Goal: Task Accomplishment & Management: Manage account settings

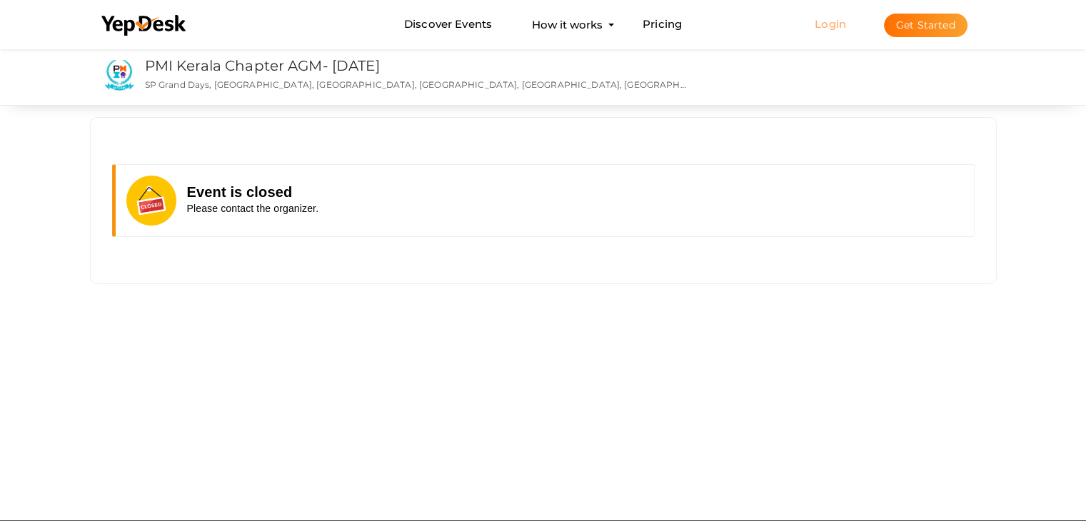
click at [837, 23] on link "Login" at bounding box center [830, 24] width 31 height 14
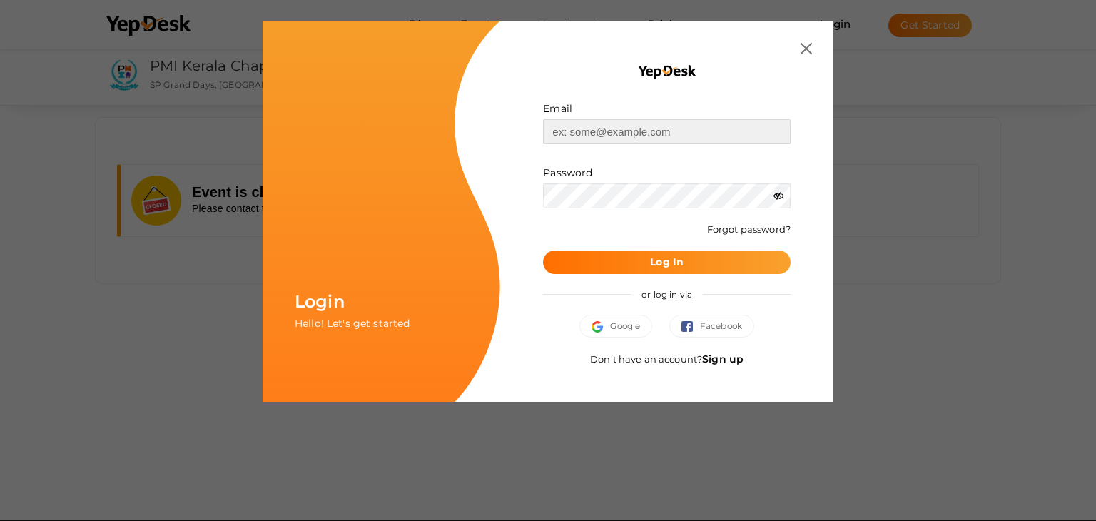
click at [578, 136] on input "text" at bounding box center [667, 131] width 248 height 25
type input "[EMAIL_ADDRESS][DOMAIN_NAME]"
click at [543, 251] on button "Log In" at bounding box center [667, 263] width 248 height 24
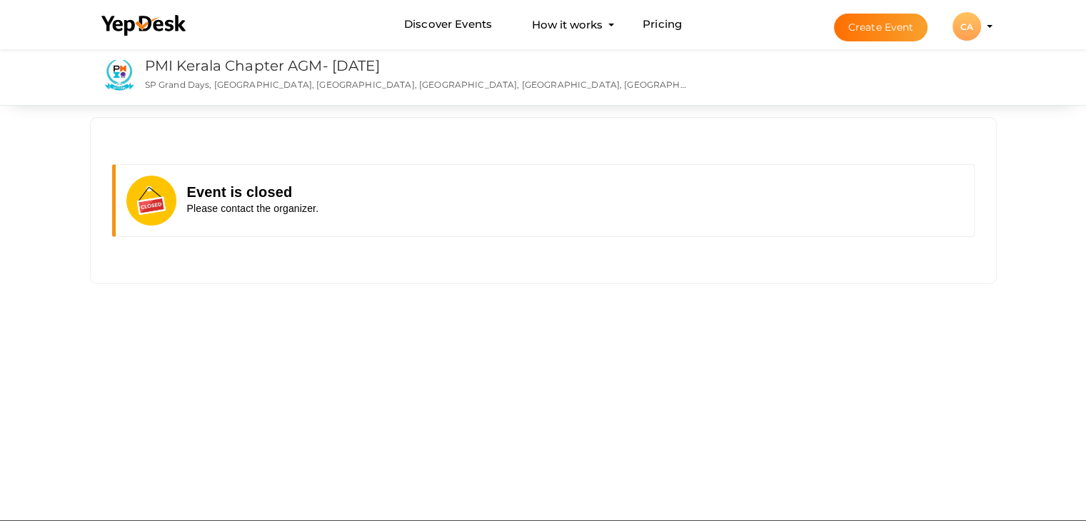
click at [1076, 343] on div "Event is closed Please contact the organizer. PMI Kerala Chapter AGM- [DATE] PM…" at bounding box center [543, 283] width 1086 height 475
click at [959, 31] on div "CA" at bounding box center [966, 26] width 29 height 29
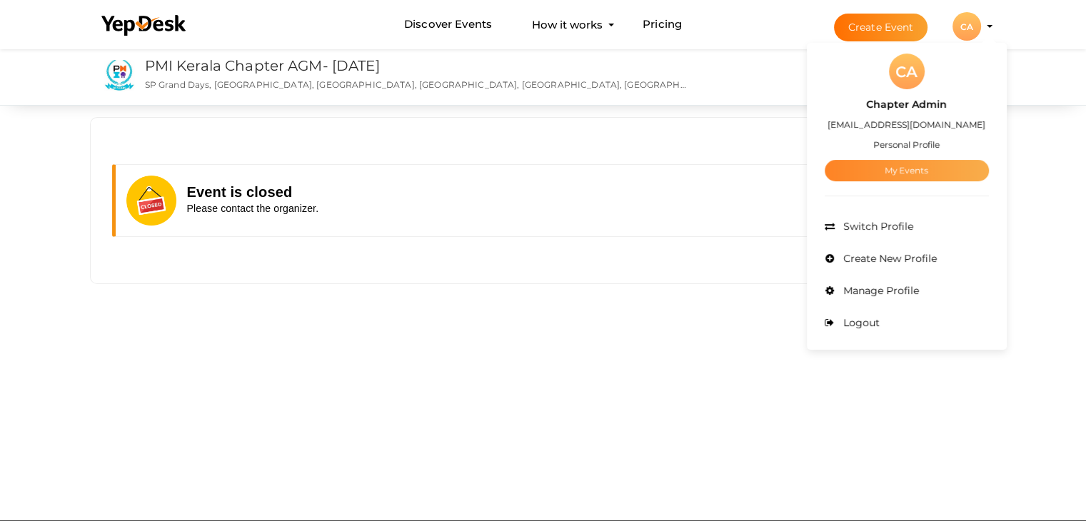
click at [924, 173] on link "My Events" at bounding box center [906, 170] width 164 height 21
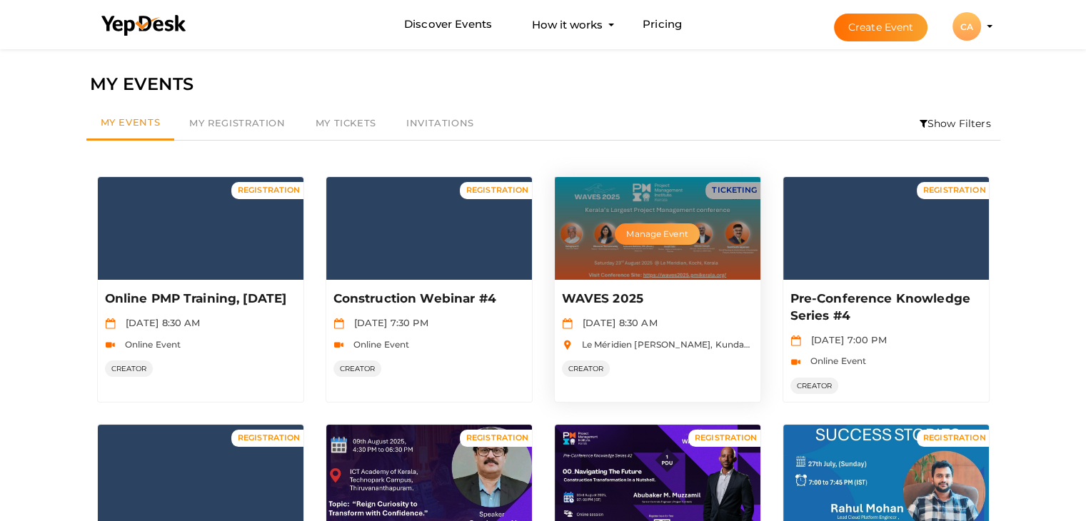
click at [658, 236] on button "Manage Event" at bounding box center [657, 233] width 84 height 21
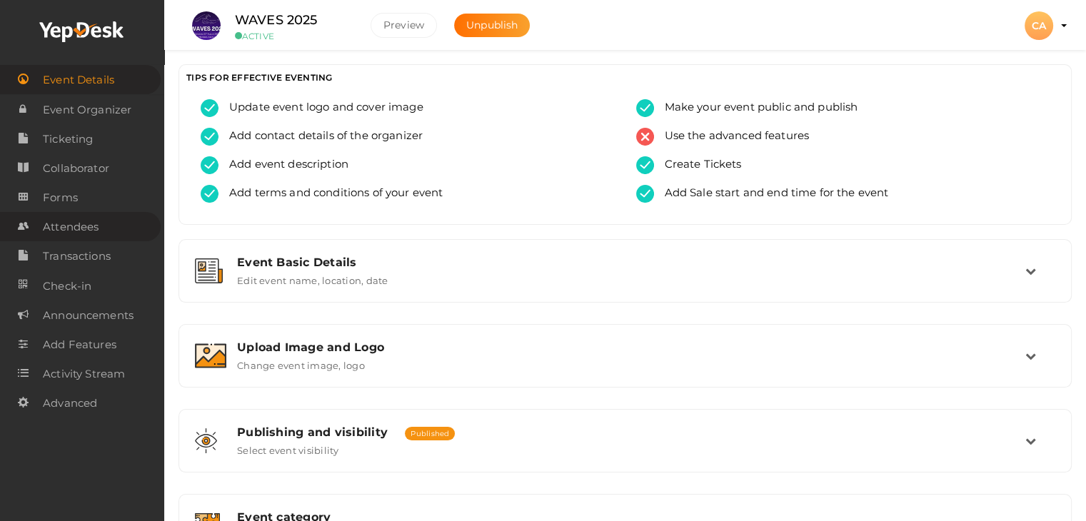
click at [96, 230] on span "Attendees" at bounding box center [71, 227] width 56 height 29
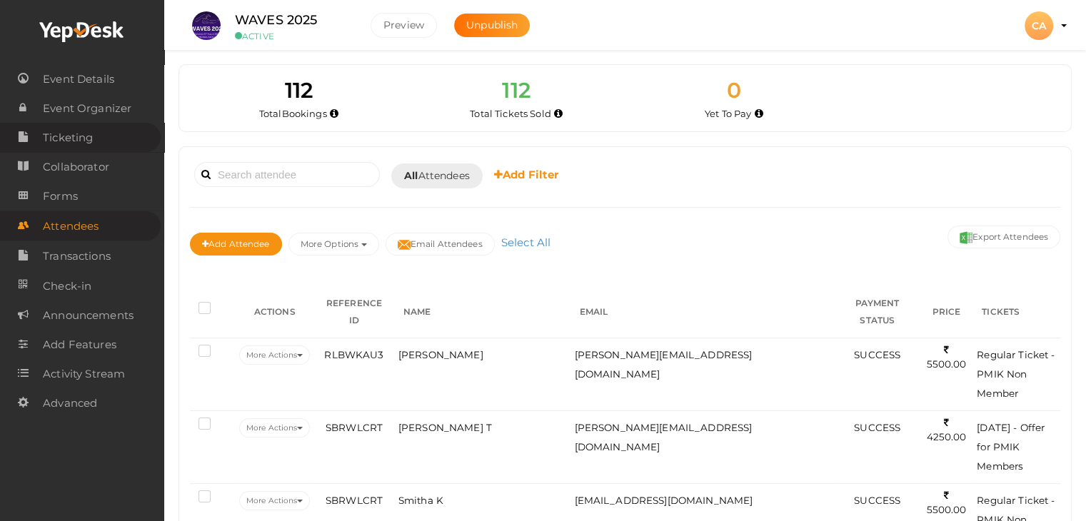
click at [99, 135] on link "Ticketing" at bounding box center [80, 137] width 161 height 29
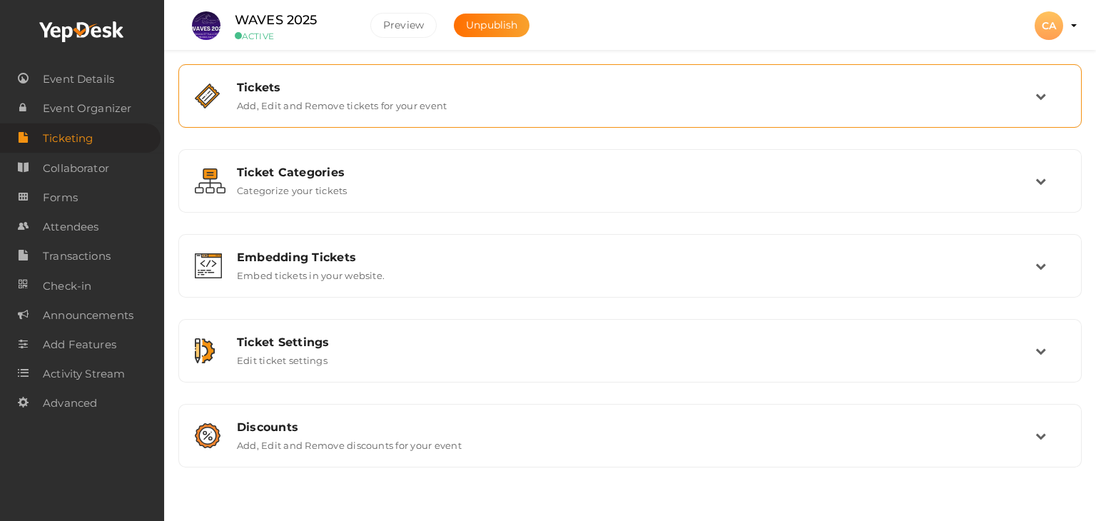
click at [351, 102] on label "Add, Edit and Remove tickets for your event" at bounding box center [342, 102] width 210 height 17
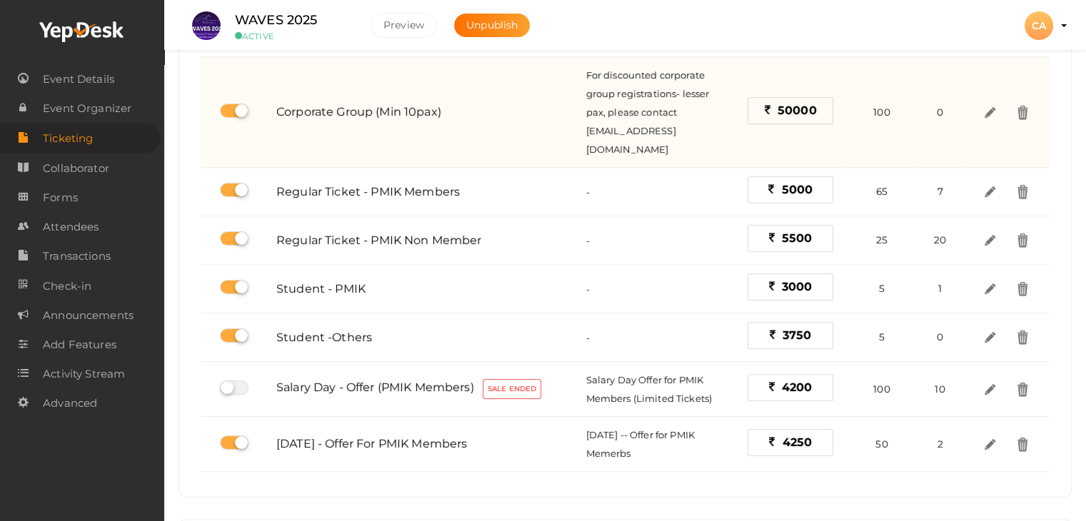
scroll to position [357, 0]
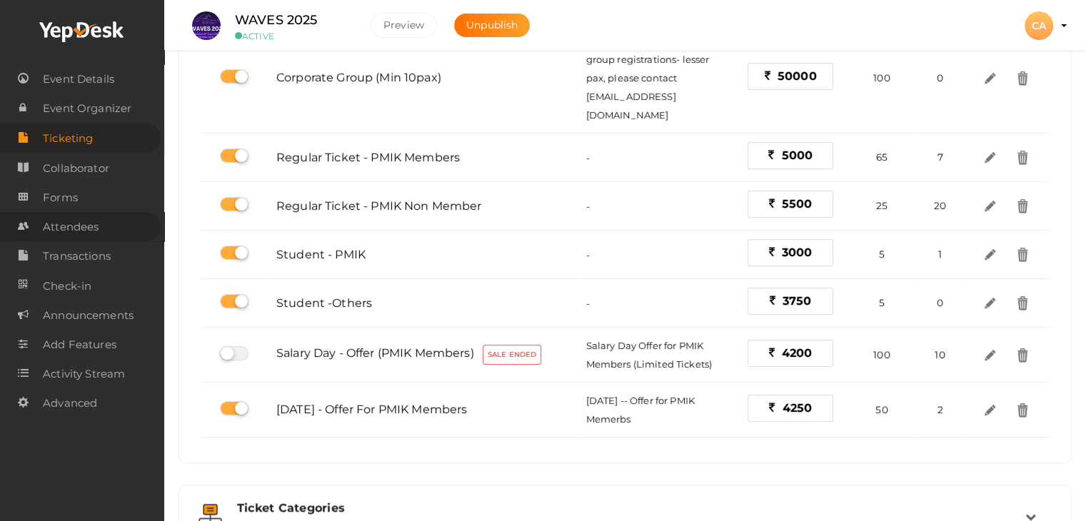
click at [89, 235] on span "Attendees" at bounding box center [71, 227] width 56 height 29
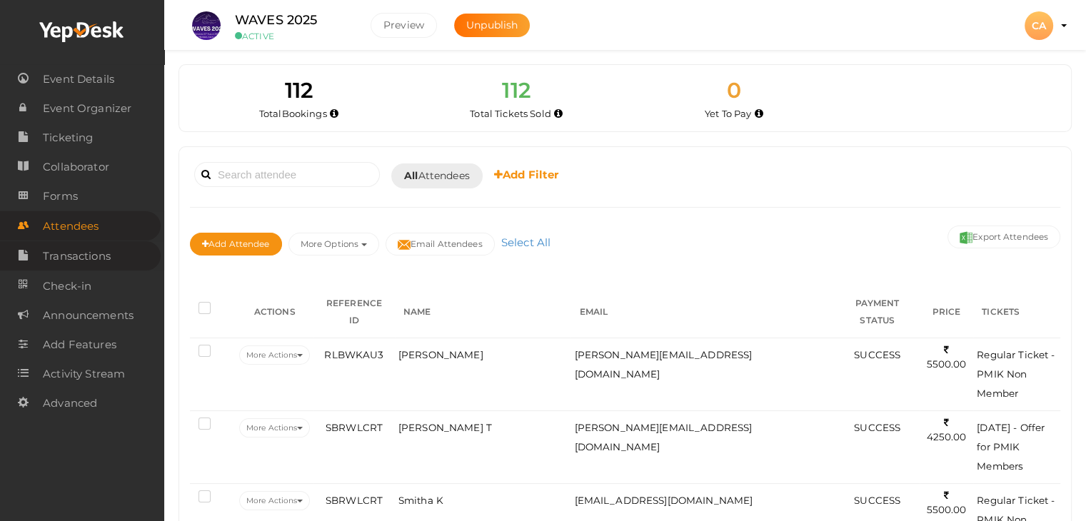
click at [100, 262] on span "Transactions" at bounding box center [77, 256] width 68 height 29
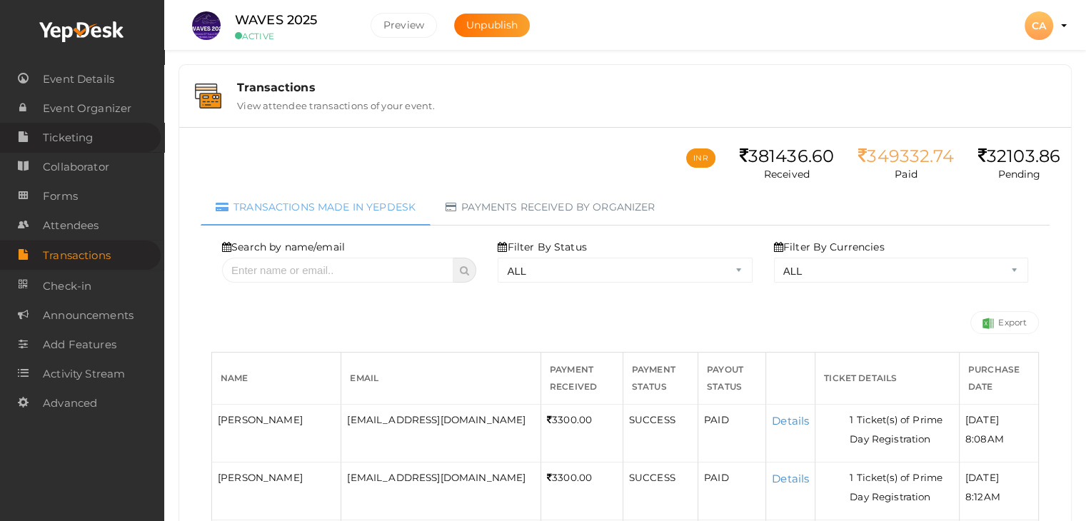
click at [56, 141] on span "Ticketing" at bounding box center [68, 137] width 50 height 29
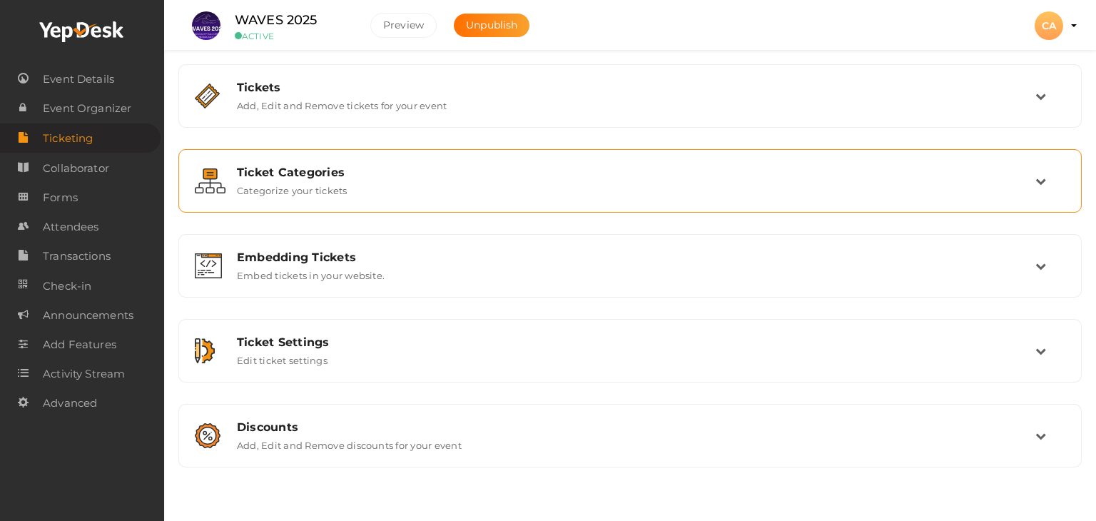
click at [308, 166] on div "Ticket Categories" at bounding box center [636, 173] width 799 height 14
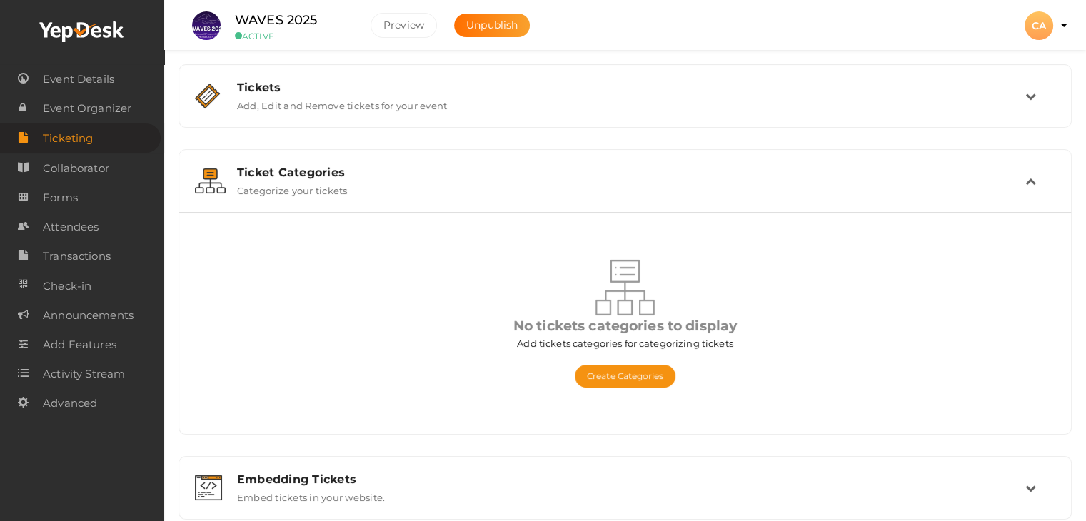
click at [288, 178] on div "Ticket Categories Categorize your tickets" at bounding box center [625, 181] width 799 height 31
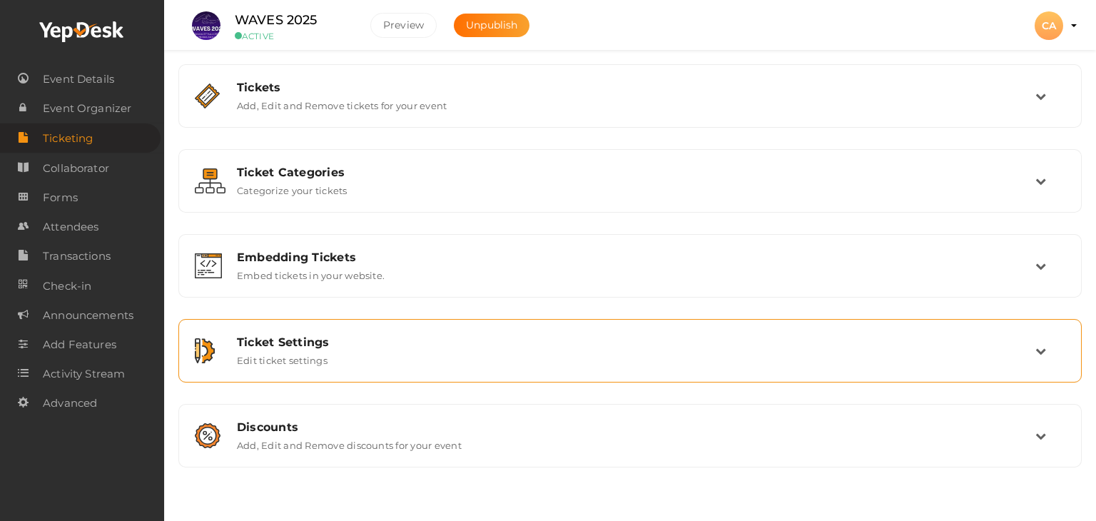
click at [286, 349] on label "Edit ticket settings" at bounding box center [282, 357] width 91 height 17
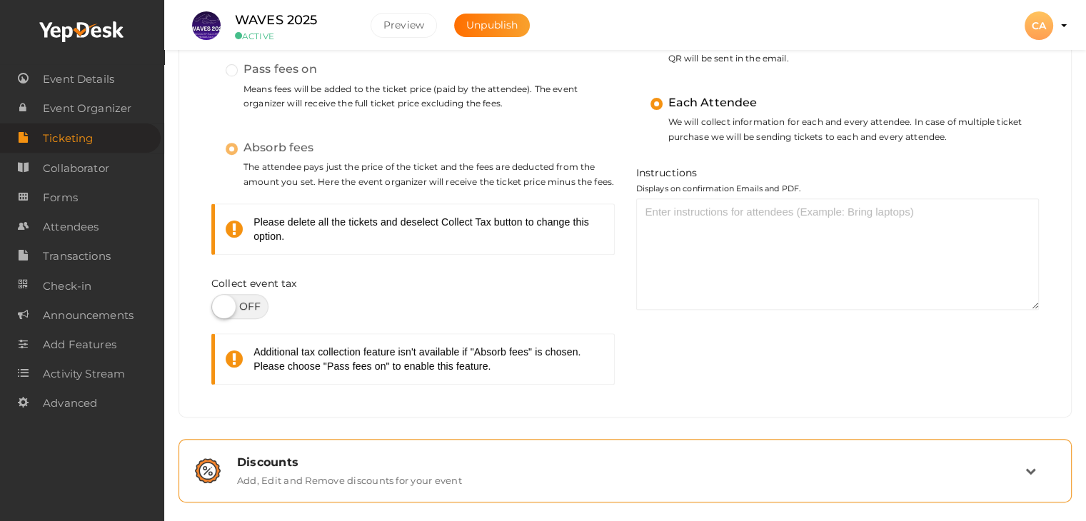
click at [271, 460] on div "Discounts" at bounding box center [631, 462] width 788 height 14
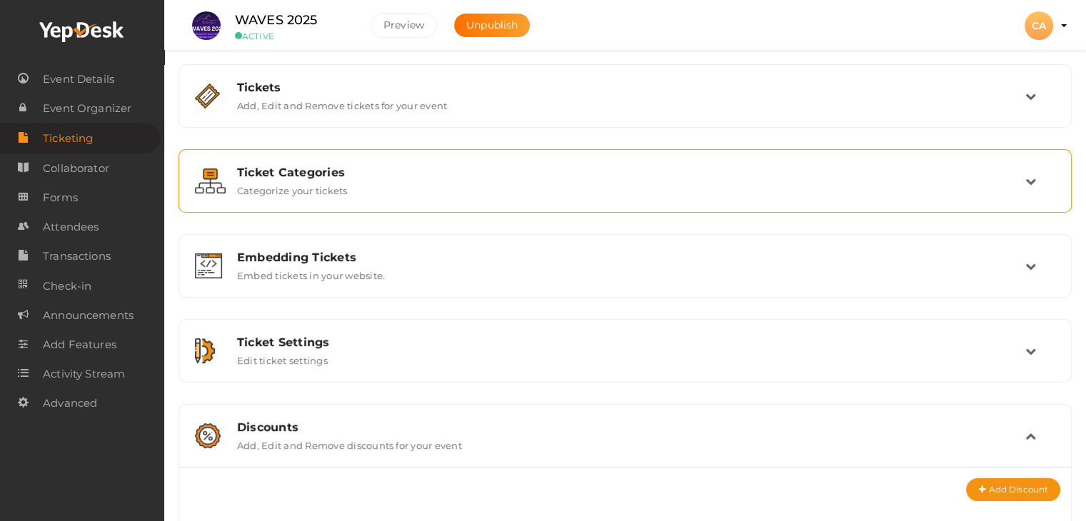
click at [319, 172] on div "Ticket Categories" at bounding box center [631, 173] width 788 height 14
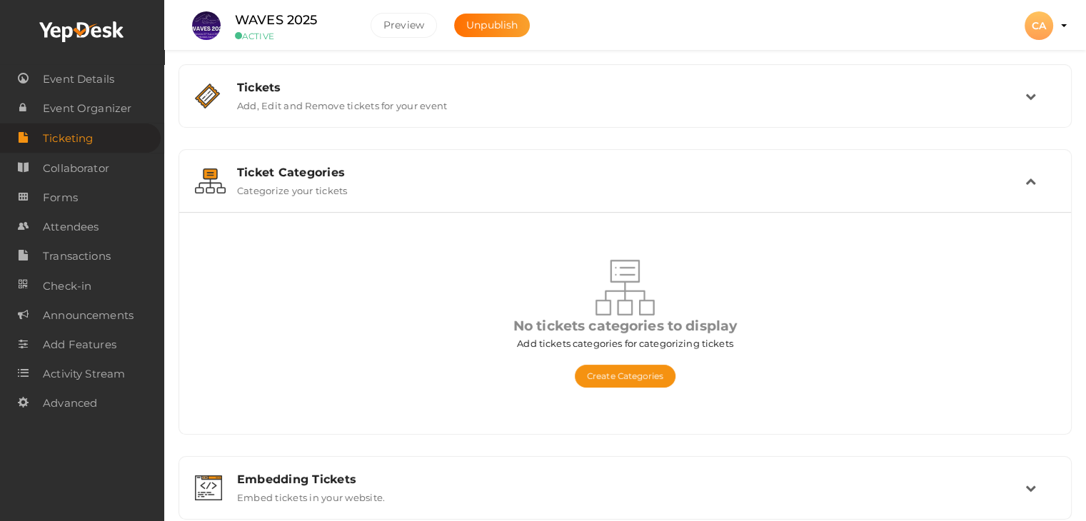
click at [319, 172] on div "Ticket Categories" at bounding box center [631, 173] width 788 height 14
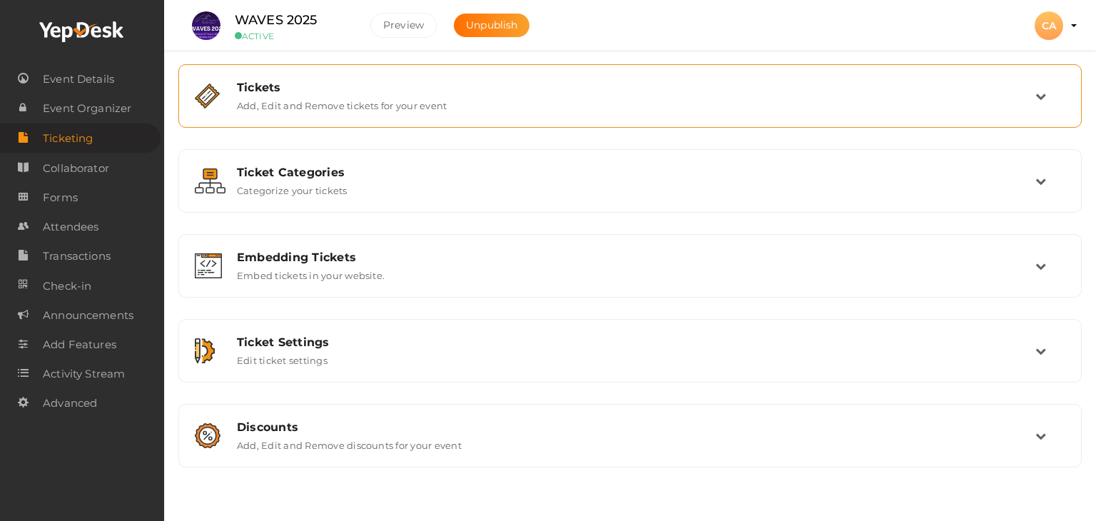
click at [269, 92] on div "Tickets" at bounding box center [636, 88] width 799 height 14
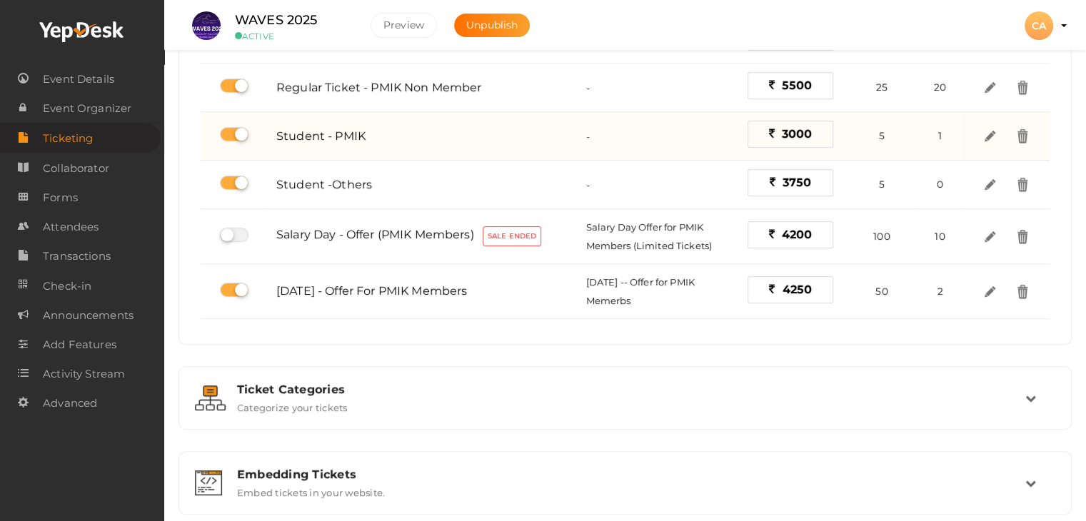
scroll to position [500, 0]
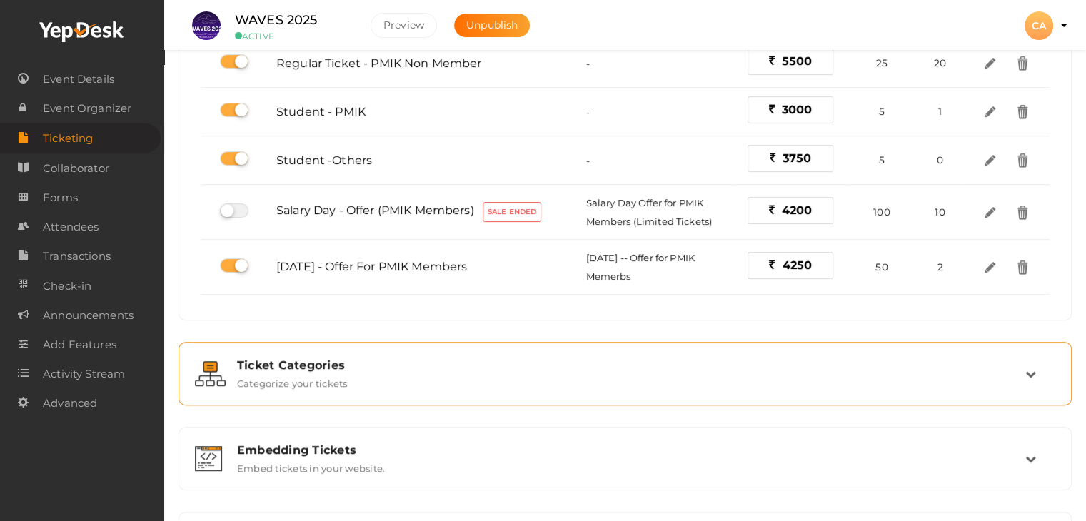
click at [318, 363] on div "Ticket Categories" at bounding box center [631, 365] width 788 height 14
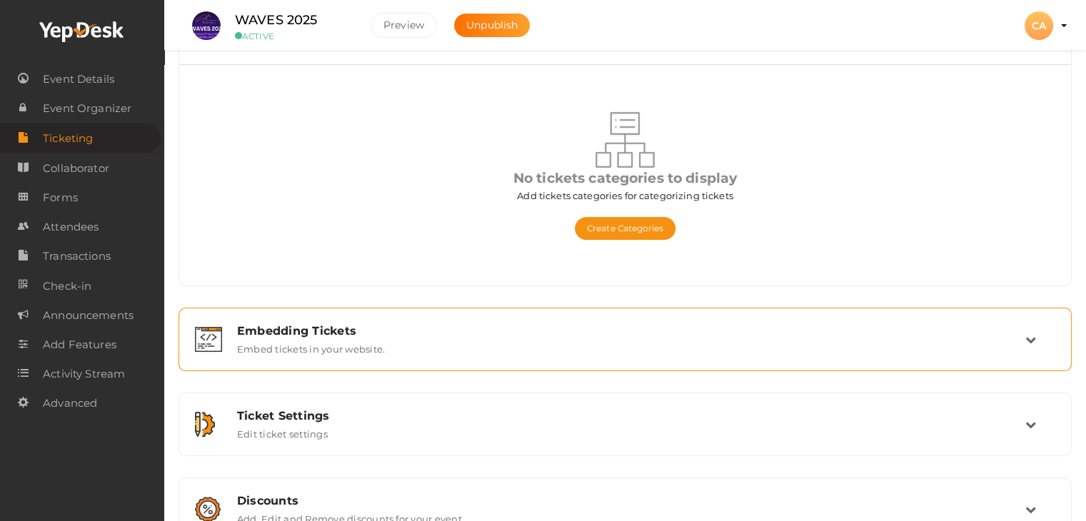
scroll to position [139, 0]
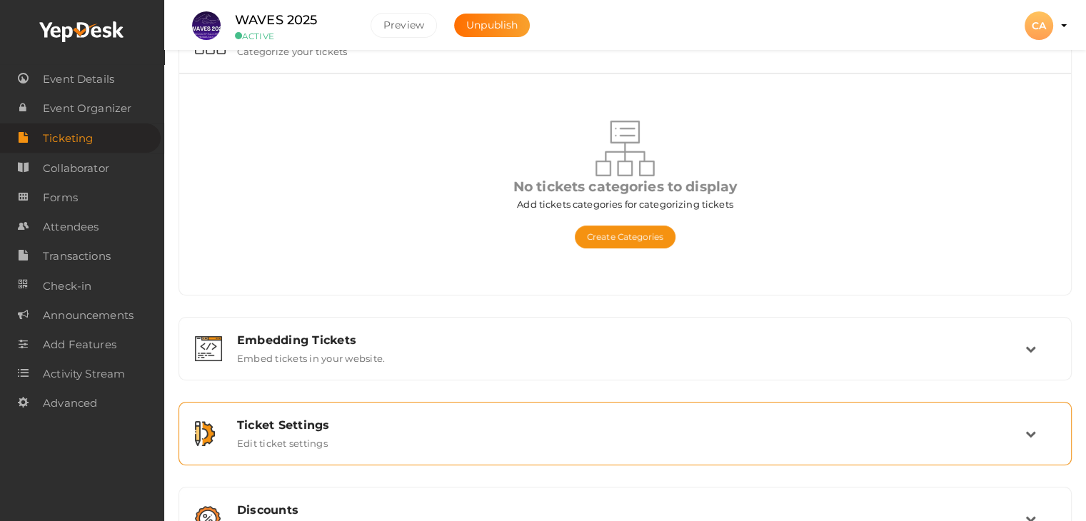
click at [306, 426] on div "Ticket Settings" at bounding box center [631, 425] width 788 height 14
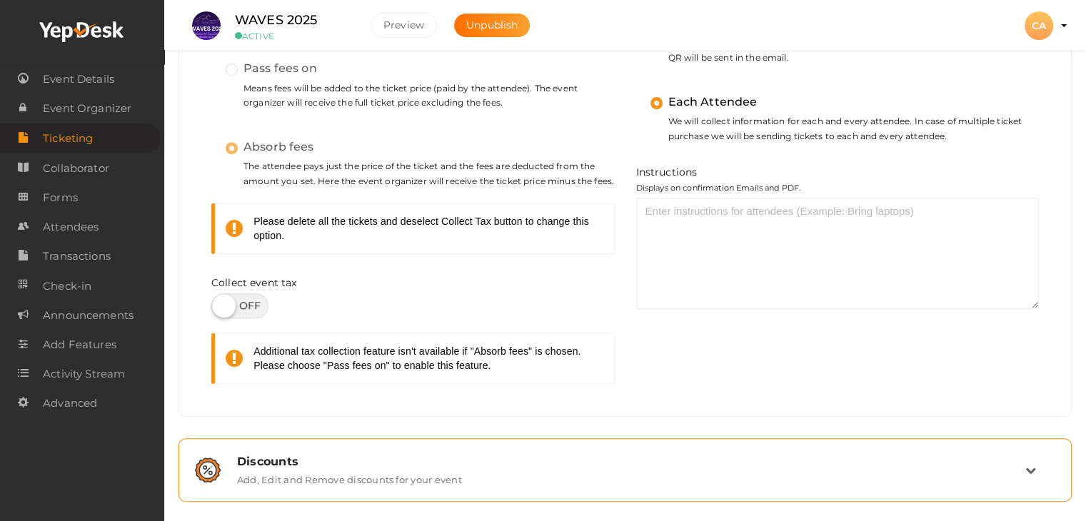
scroll to position [600, 0]
click at [261, 455] on div "Discounts" at bounding box center [631, 462] width 788 height 14
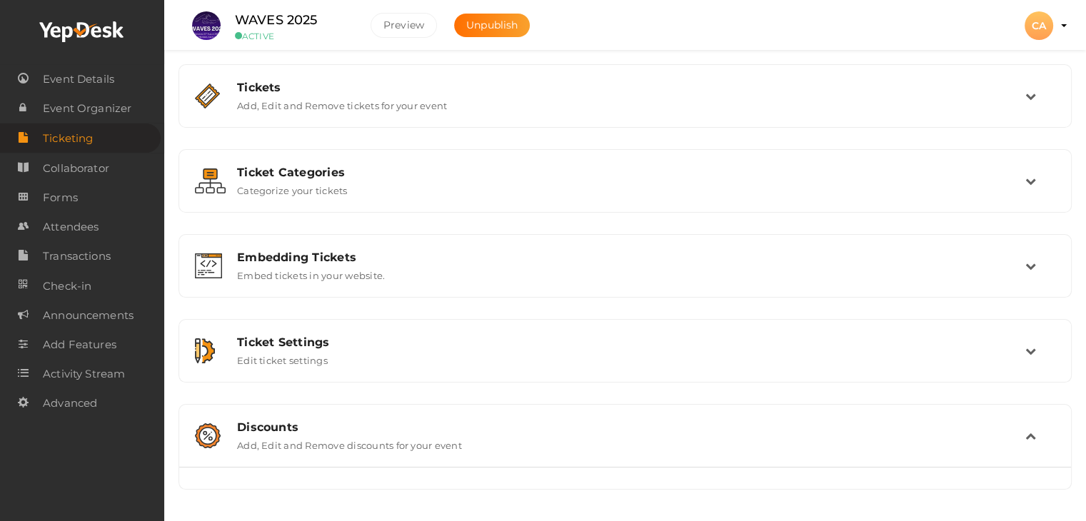
scroll to position [0, 0]
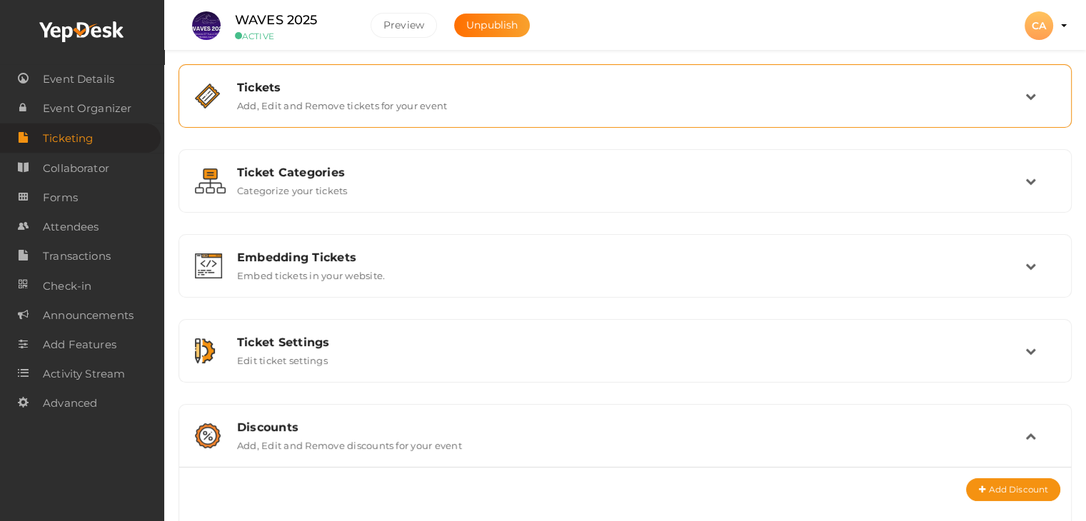
click at [254, 92] on div "Tickets" at bounding box center [631, 88] width 788 height 14
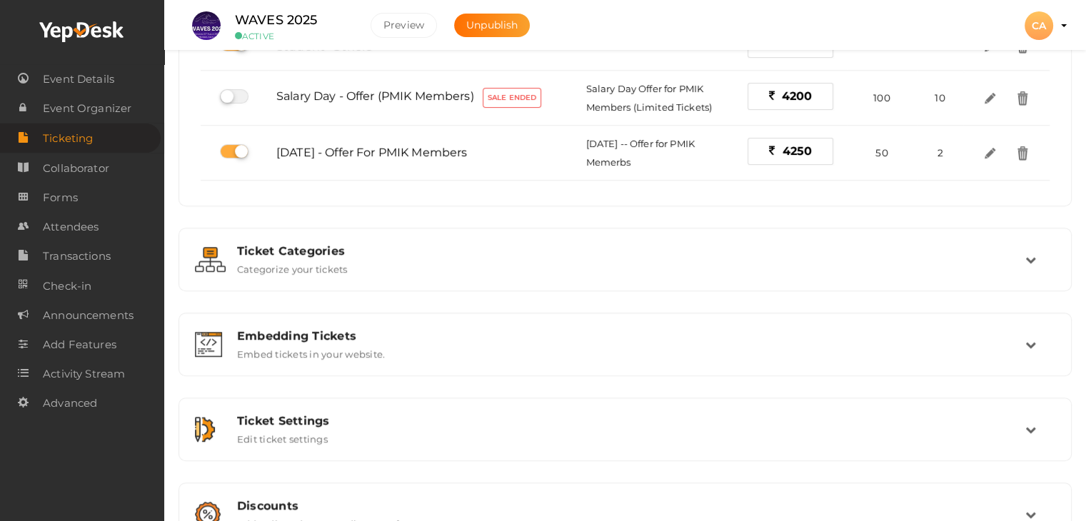
scroll to position [656, 0]
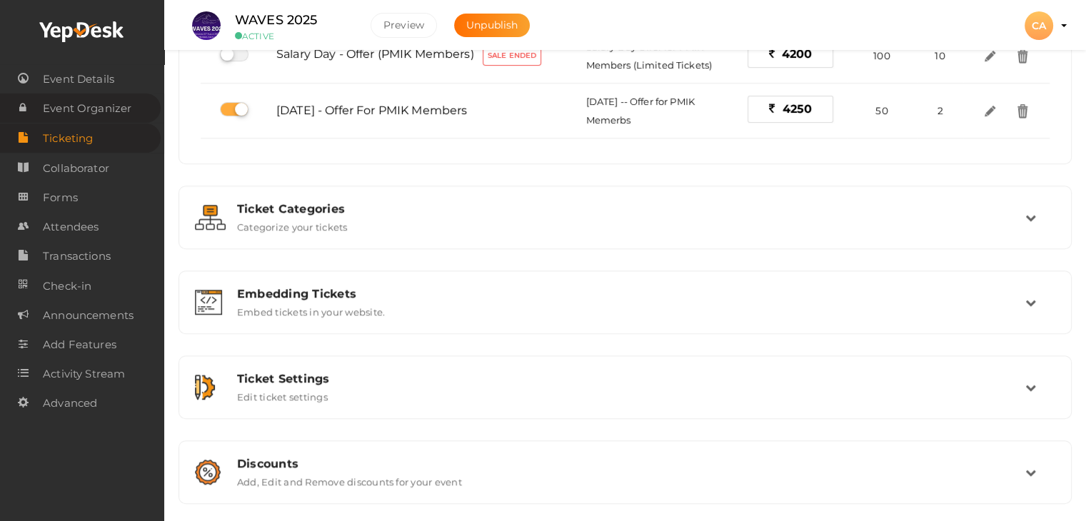
click at [114, 111] on span "Event Organizer" at bounding box center [87, 108] width 89 height 29
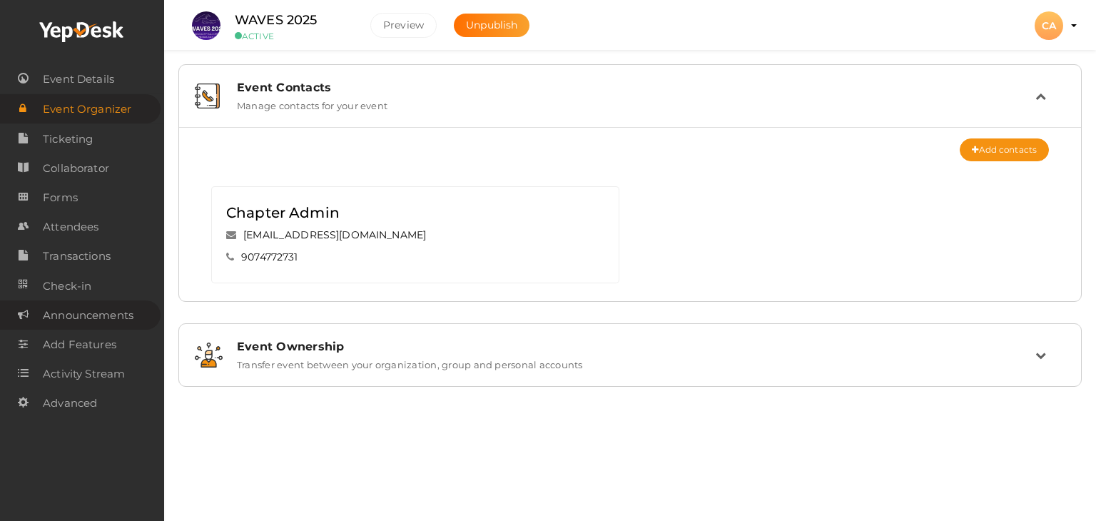
click at [93, 323] on span "Announcements" at bounding box center [88, 315] width 91 height 29
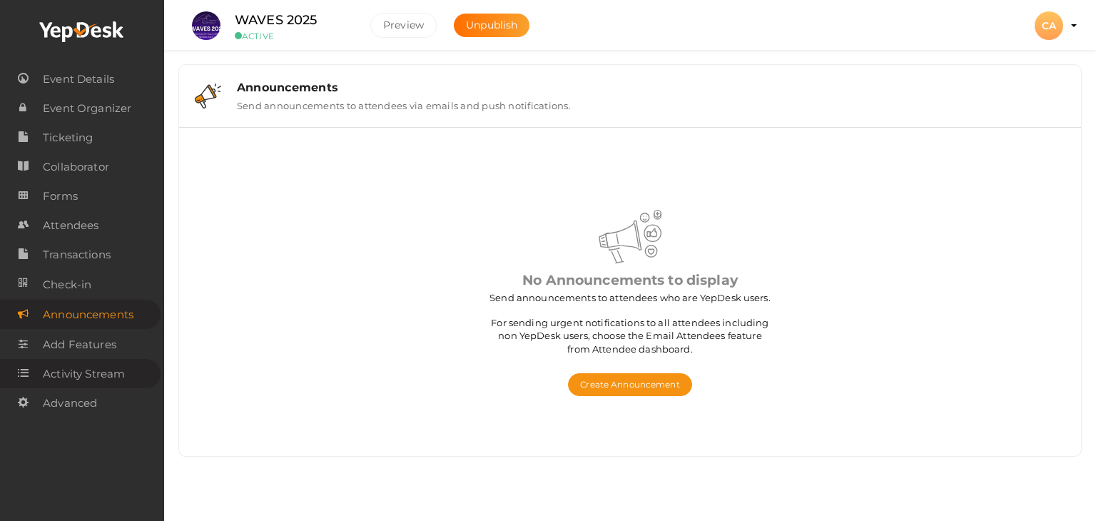
click at [100, 375] on span "Activity Stream" at bounding box center [84, 374] width 82 height 29
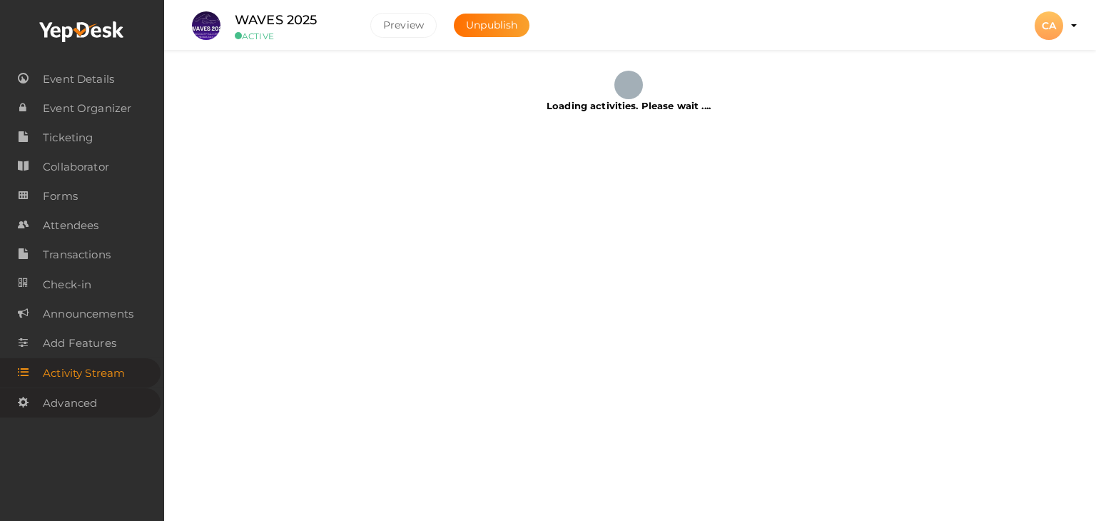
click at [64, 406] on span "Advanced" at bounding box center [70, 403] width 54 height 29
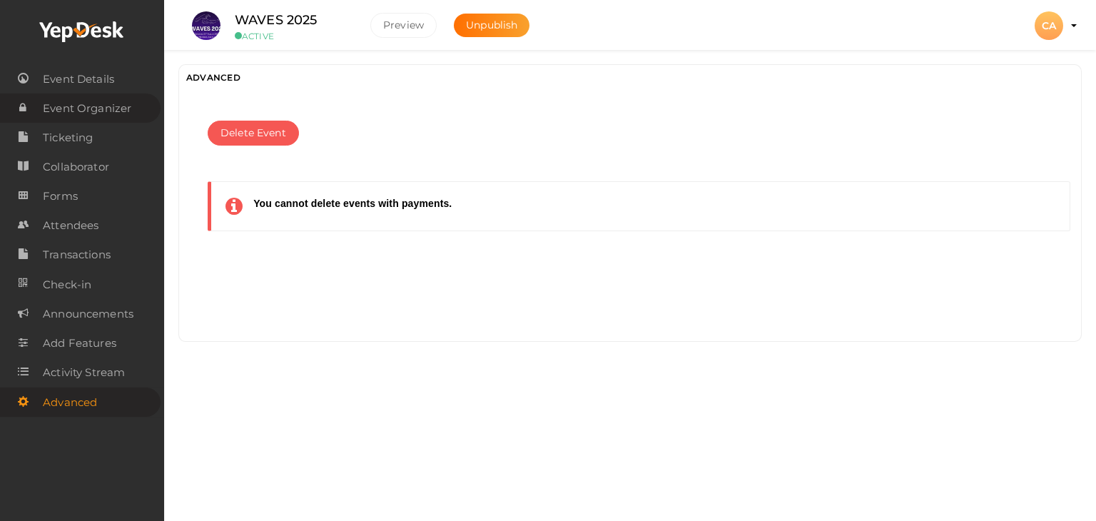
click at [108, 104] on span "Event Organizer" at bounding box center [87, 108] width 89 height 29
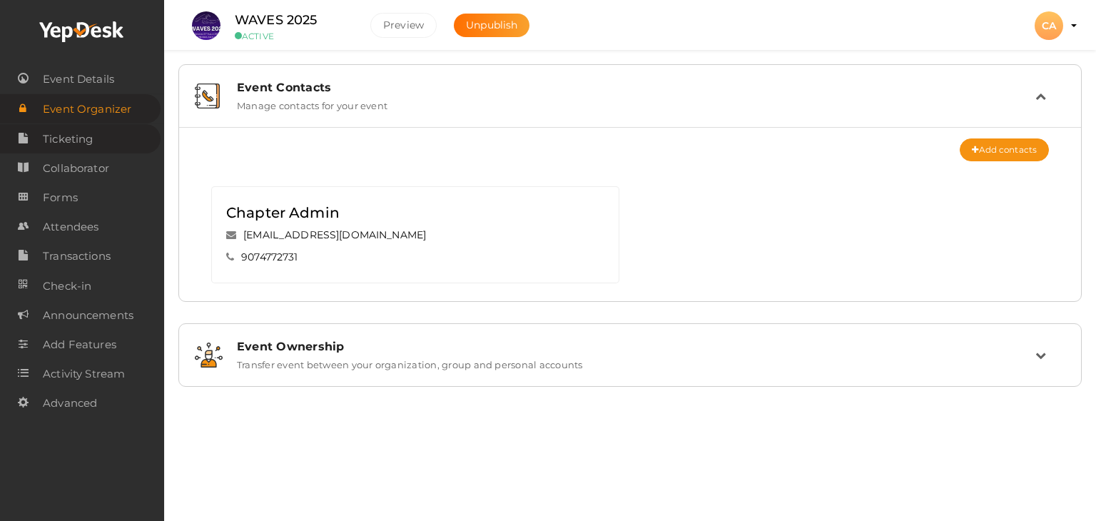
click at [89, 138] on span "Ticketing" at bounding box center [68, 139] width 50 height 29
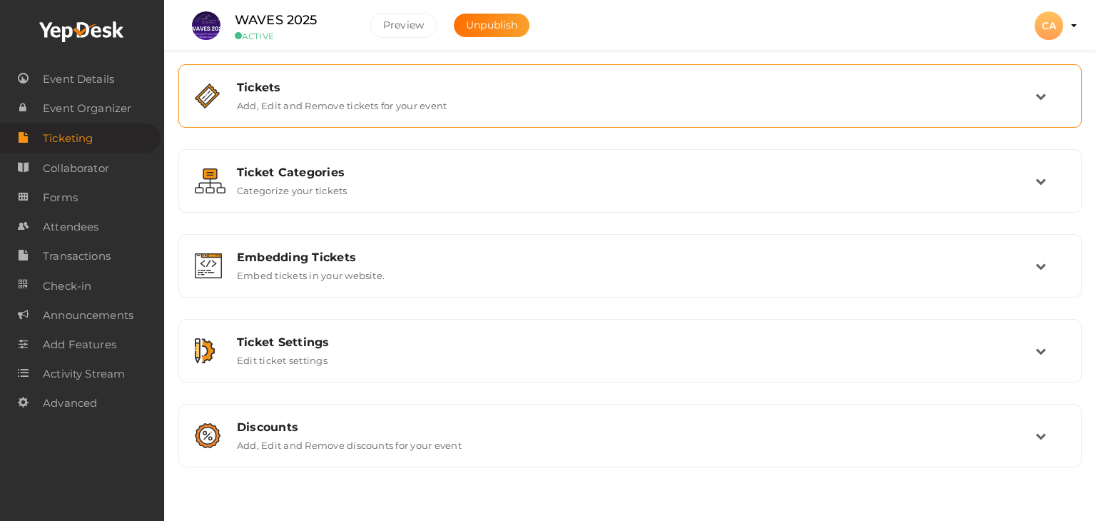
click at [273, 99] on label "Add, Edit and Remove tickets for your event" at bounding box center [342, 102] width 210 height 17
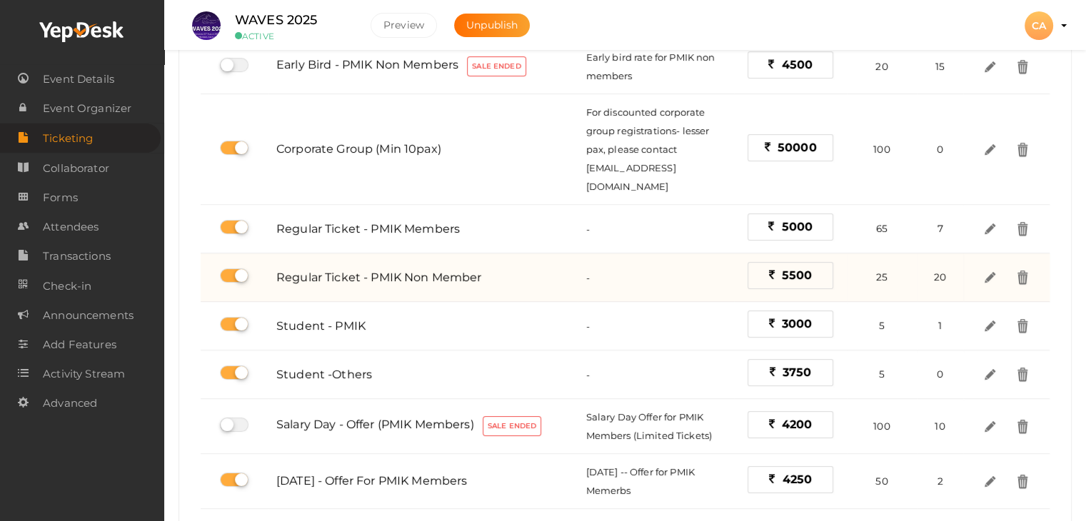
scroll to position [500, 0]
